Goal: Book appointment/travel/reservation

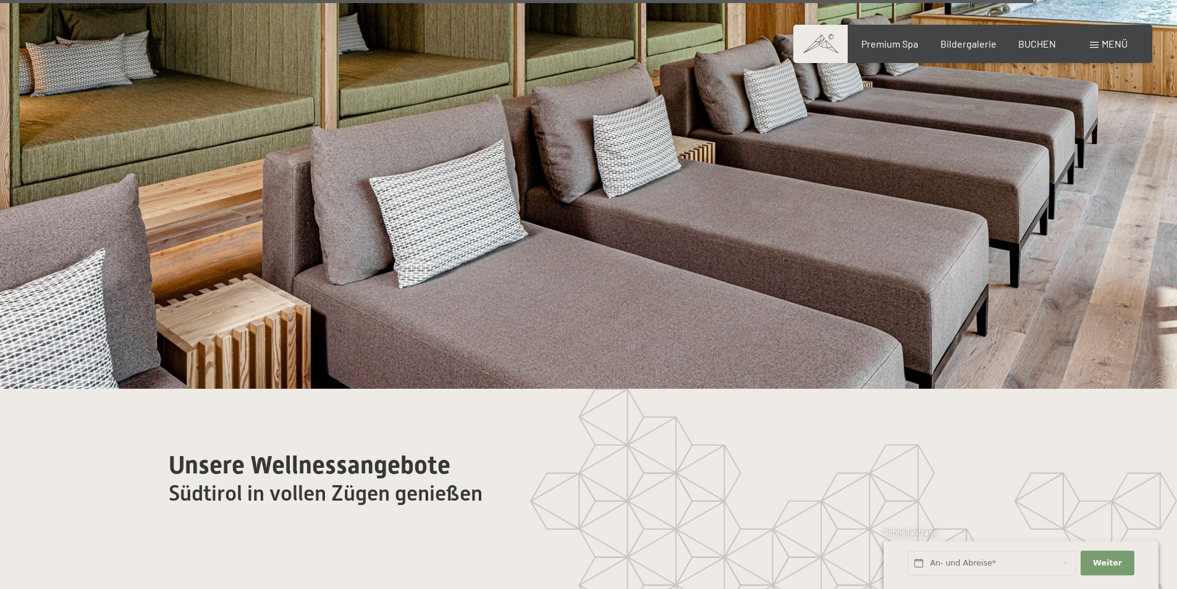
scroll to position [7167, 0]
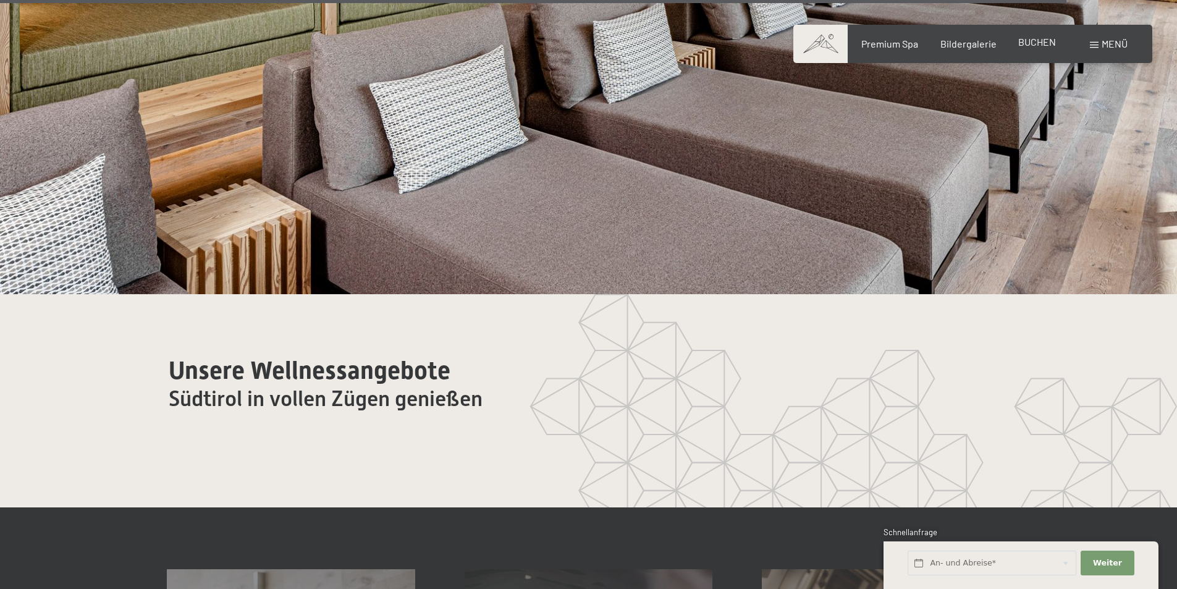
click at [1037, 42] on span "BUCHEN" at bounding box center [1037, 42] width 38 height 12
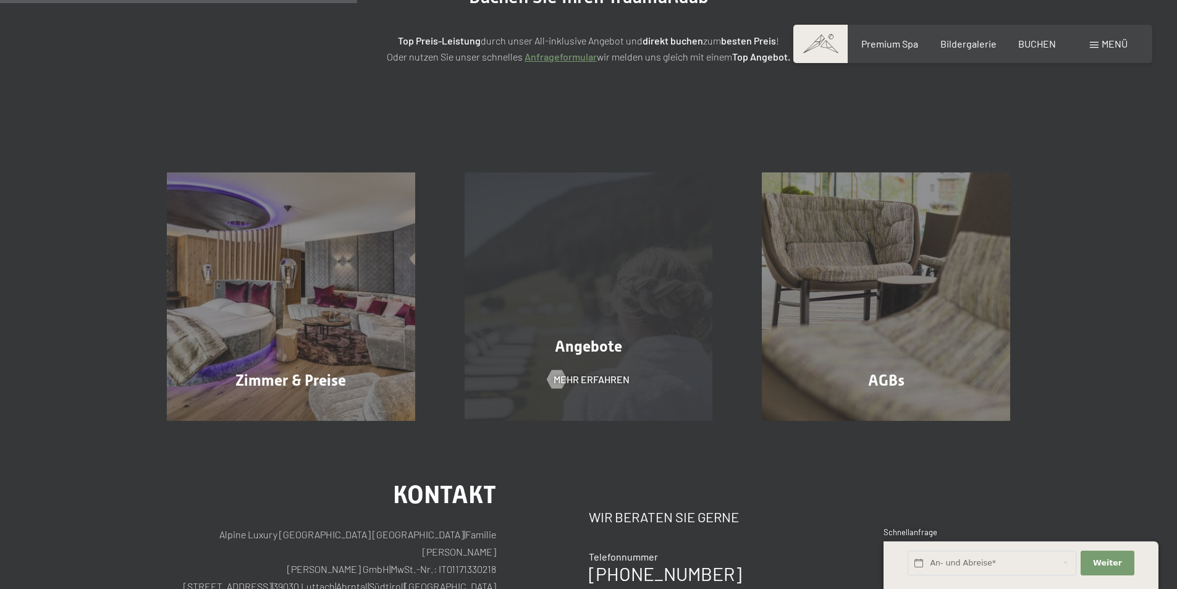
scroll to position [185, 0]
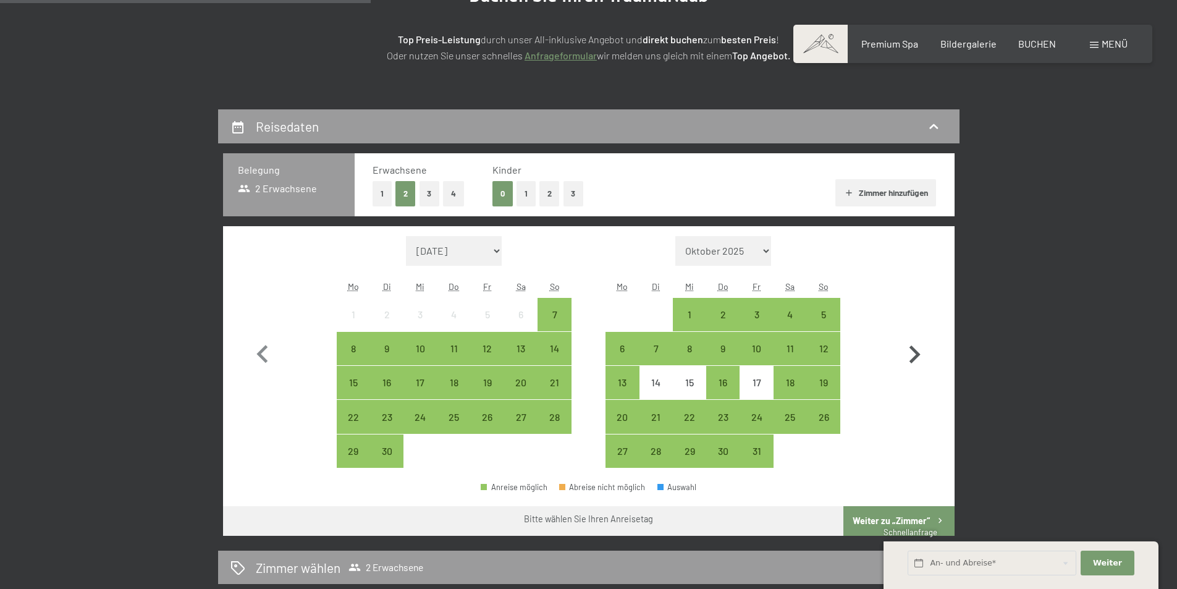
click at [919, 346] on icon "button" at bounding box center [915, 355] width 36 height 36
select select "[DATE]"
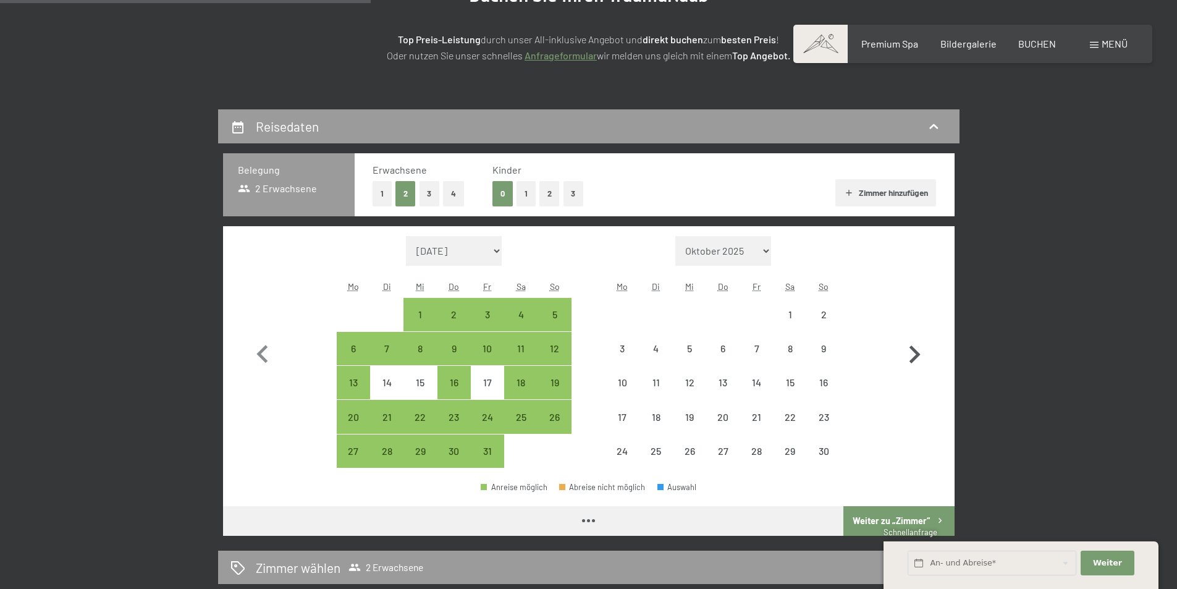
click at [924, 350] on icon "button" at bounding box center [915, 355] width 36 height 36
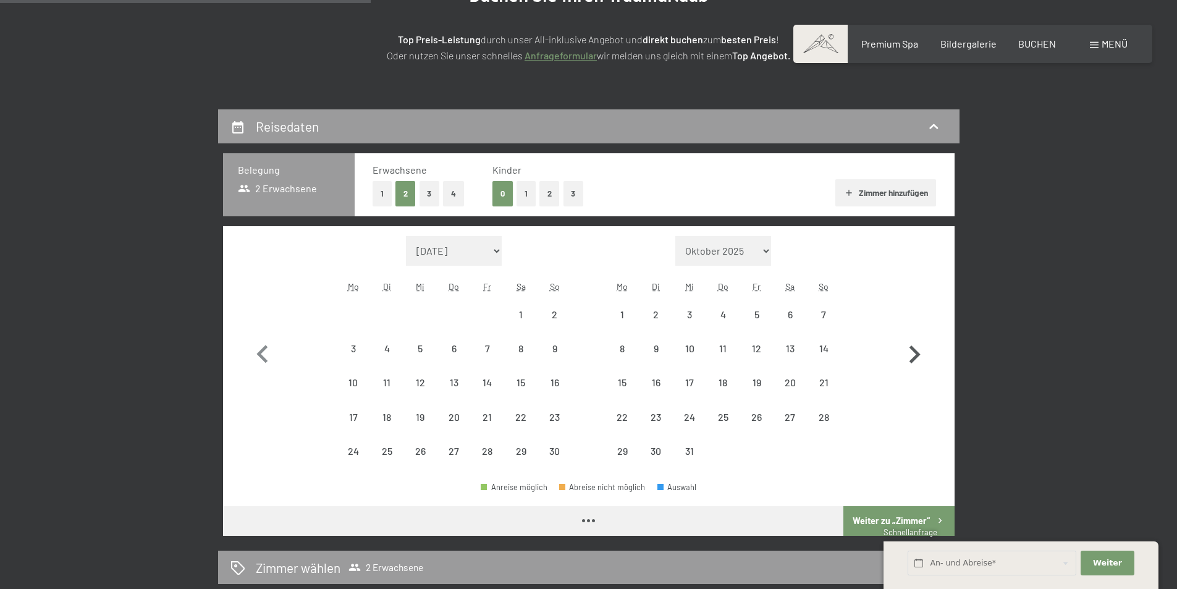
select select "[DATE]"
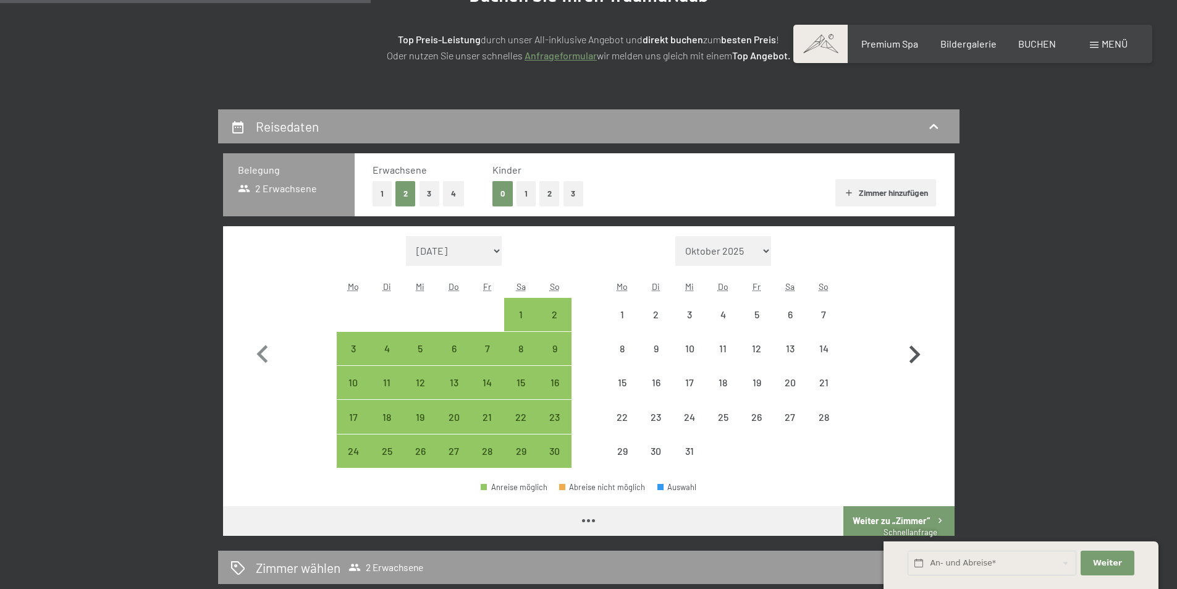
select select "[DATE]"
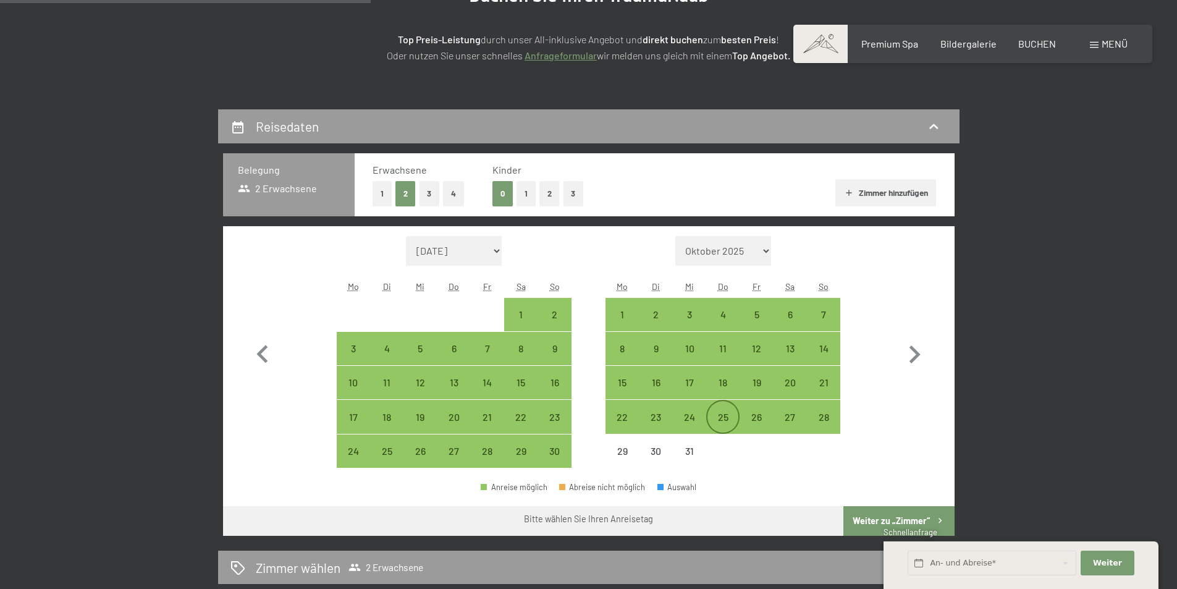
click at [724, 417] on div "25" at bounding box center [722, 427] width 31 height 31
select select "[DATE]"
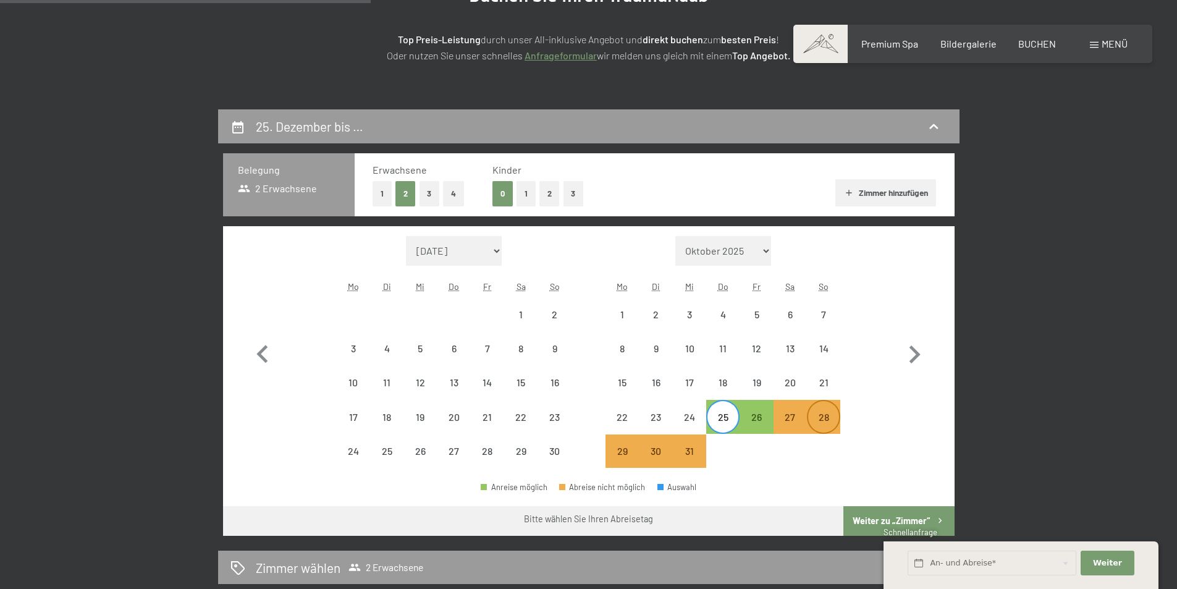
click at [822, 416] on div "28" at bounding box center [823, 427] width 31 height 31
select select "[DATE]"
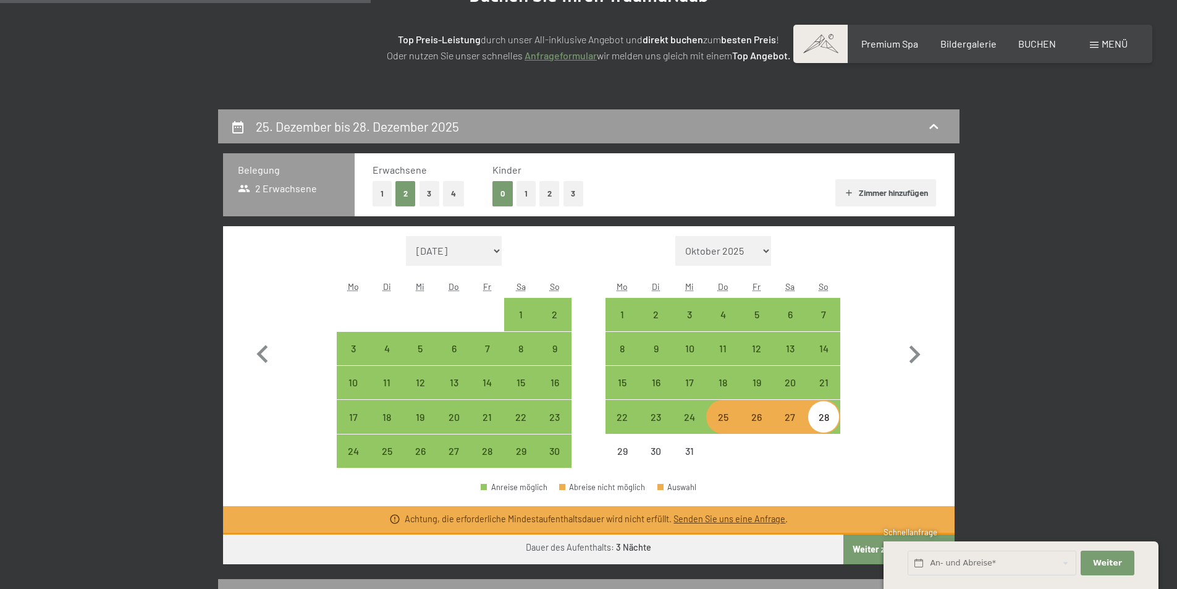
click at [725, 424] on div "25" at bounding box center [722, 427] width 31 height 31
select select "[DATE]"
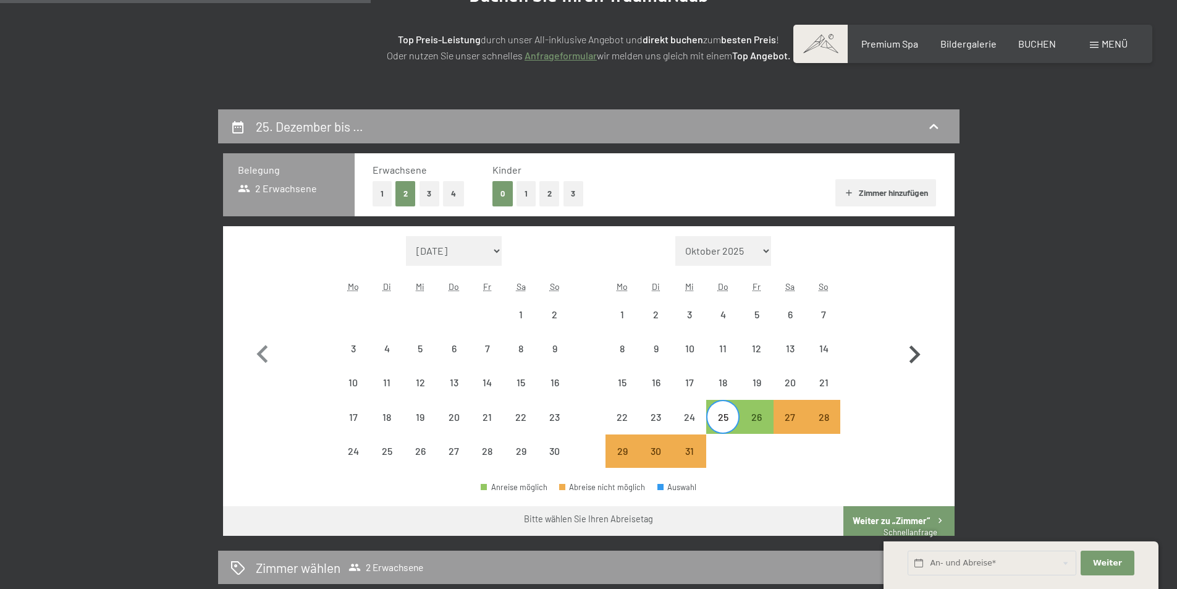
click at [926, 332] on button "button" at bounding box center [915, 352] width 36 height 232
select select "[DATE]"
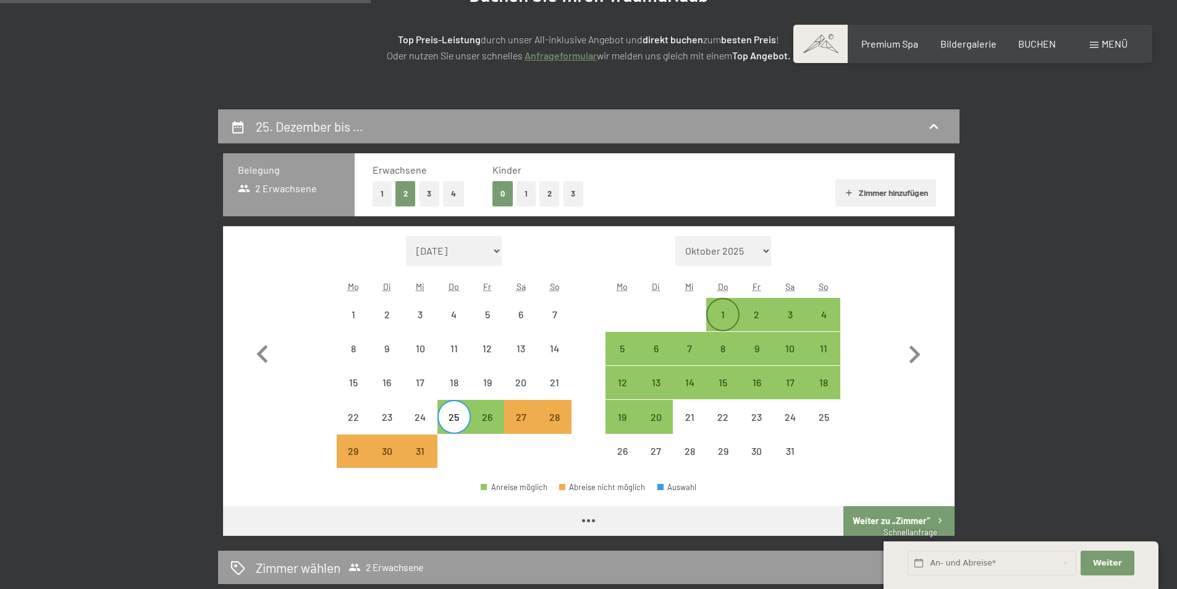
select select "[DATE]"
